Goal: Navigation & Orientation: Find specific page/section

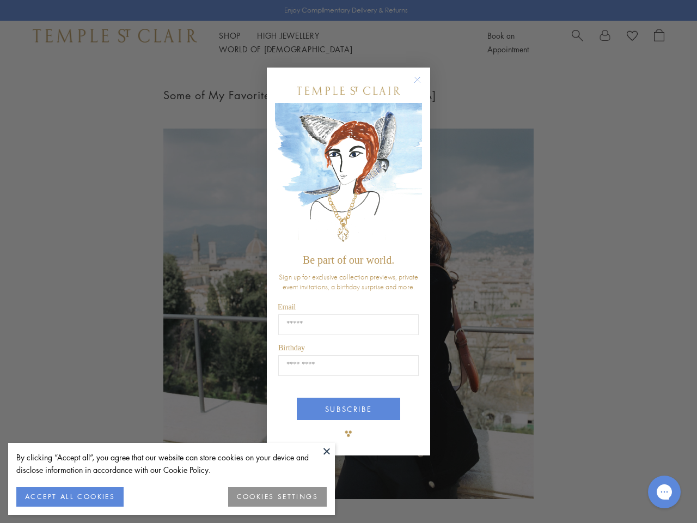
click at [349, 261] on span "Be part of our world." at bounding box center [349, 260] width 92 height 12
click at [327, 451] on button at bounding box center [327, 451] width 16 height 16
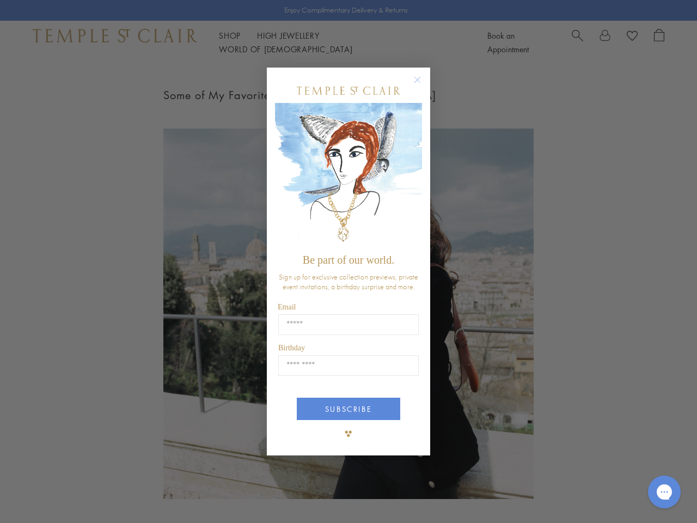
click at [70, 497] on div "Close dialog Be part of our world. Sign up for exclusive collection previews, p…" at bounding box center [348, 261] width 697 height 523
click at [278, 497] on div "Close dialog Be part of our world. Sign up for exclusive collection previews, p…" at bounding box center [348, 261] width 697 height 523
click at [423, 84] on icon "Close dialog" at bounding box center [418, 80] width 14 height 14
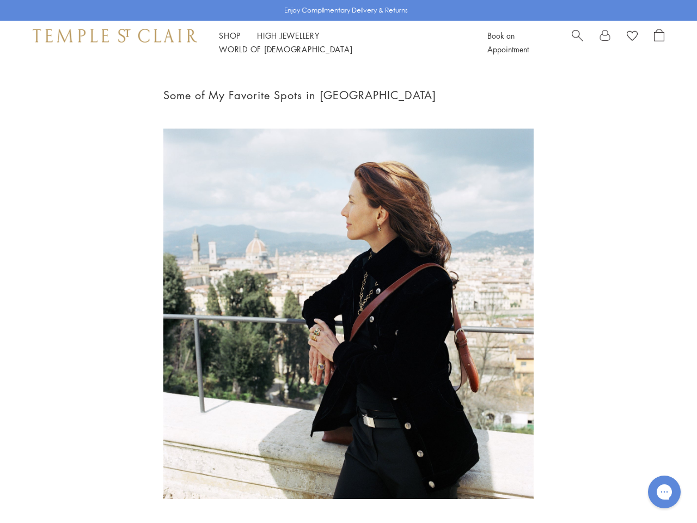
click at [349, 438] on button "SUBSCRIBE" at bounding box center [348, 449] width 103 height 22
click at [665, 492] on icon "Gorgias live chat" at bounding box center [664, 491] width 10 height 10
